Goal: Transaction & Acquisition: Purchase product/service

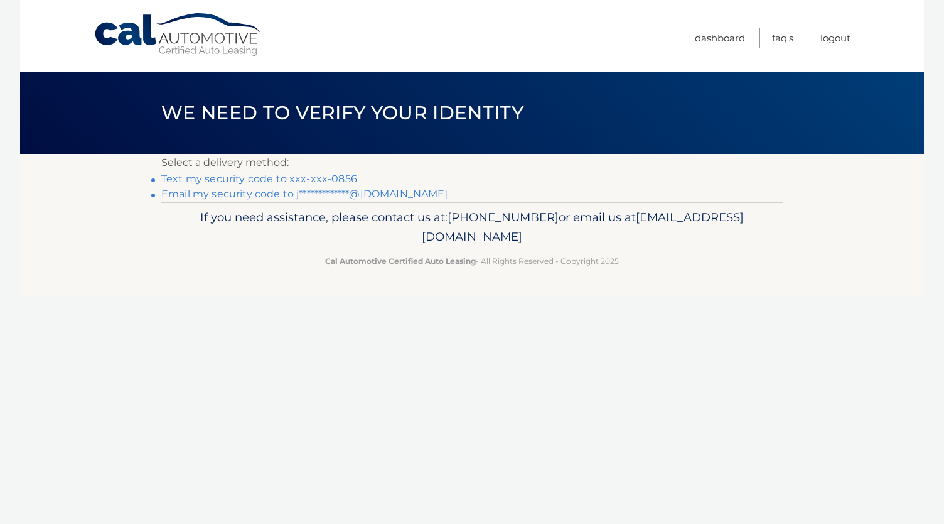
click at [343, 180] on link "Text my security code to xxx-xxx-0856" at bounding box center [259, 179] width 196 height 12
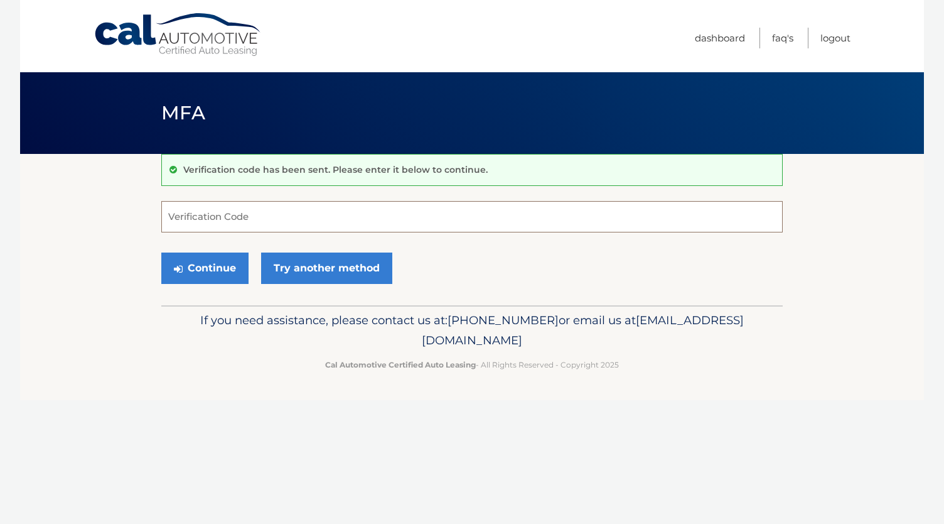
click at [257, 212] on input "Verification Code" at bounding box center [472, 216] width 622 height 31
type input "595657"
click at [200, 273] on button "Continue" at bounding box center [204, 267] width 87 height 31
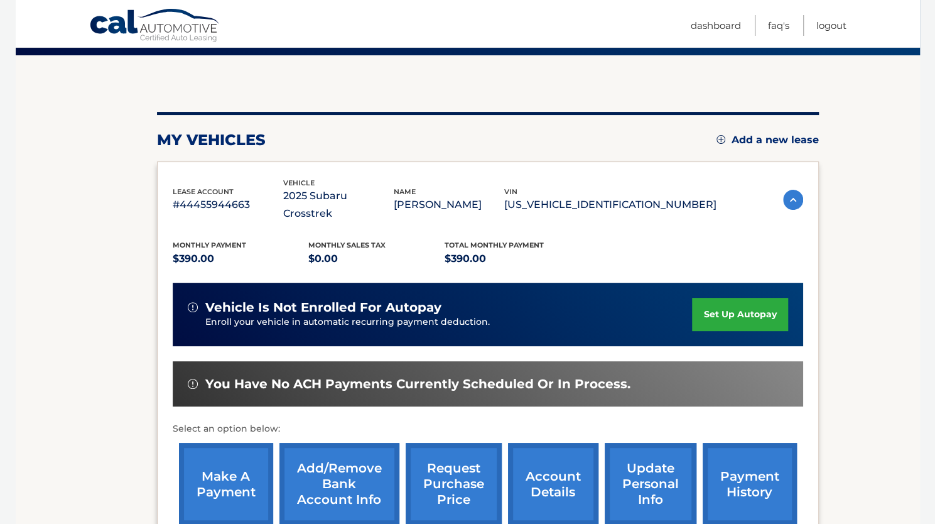
scroll to position [100, 0]
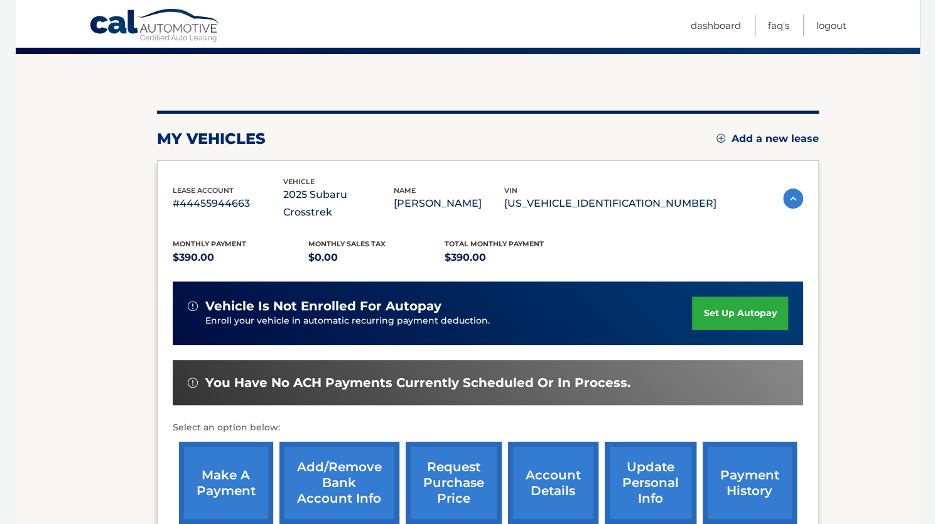
click at [227, 445] on link "make a payment" at bounding box center [226, 482] width 94 height 82
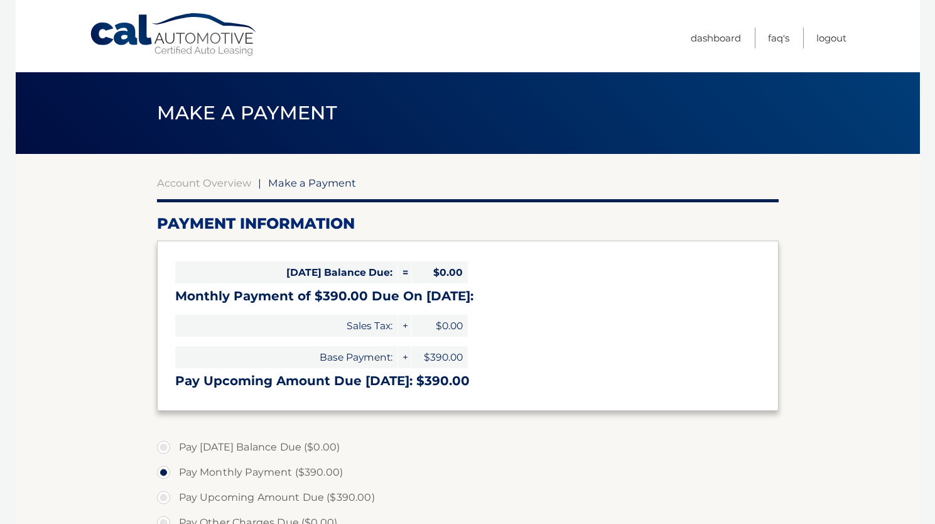
select select "ODExNDcyZDMtYmI2Ny00YjQ3LTgyYmEtZDhjZWE4ZDdmMzRi"
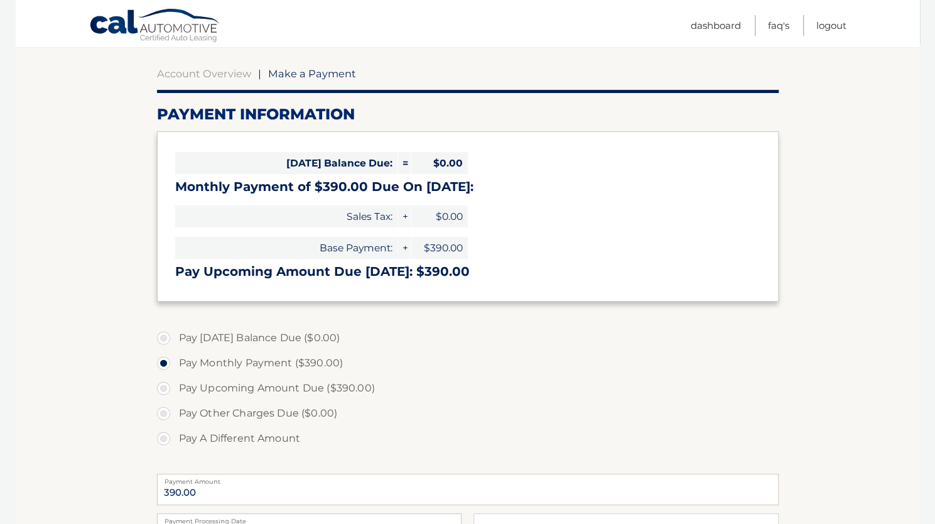
scroll to position [111, 0]
